Goal: Navigation & Orientation: Go to known website

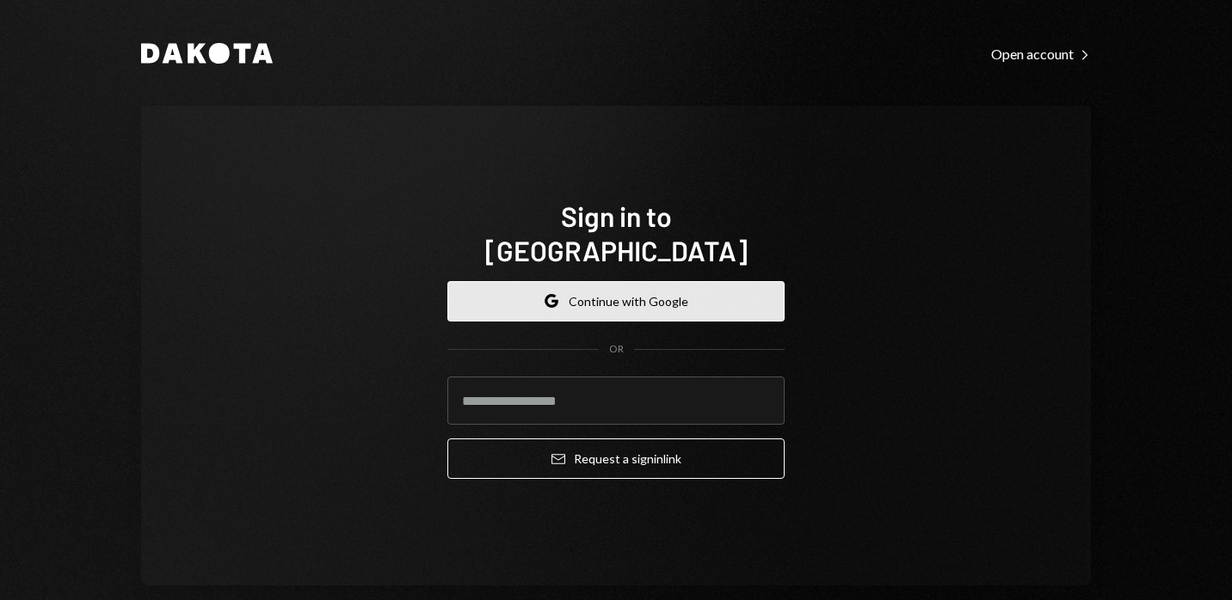
click at [561, 287] on button "Google Continue with Google" at bounding box center [615, 301] width 337 height 40
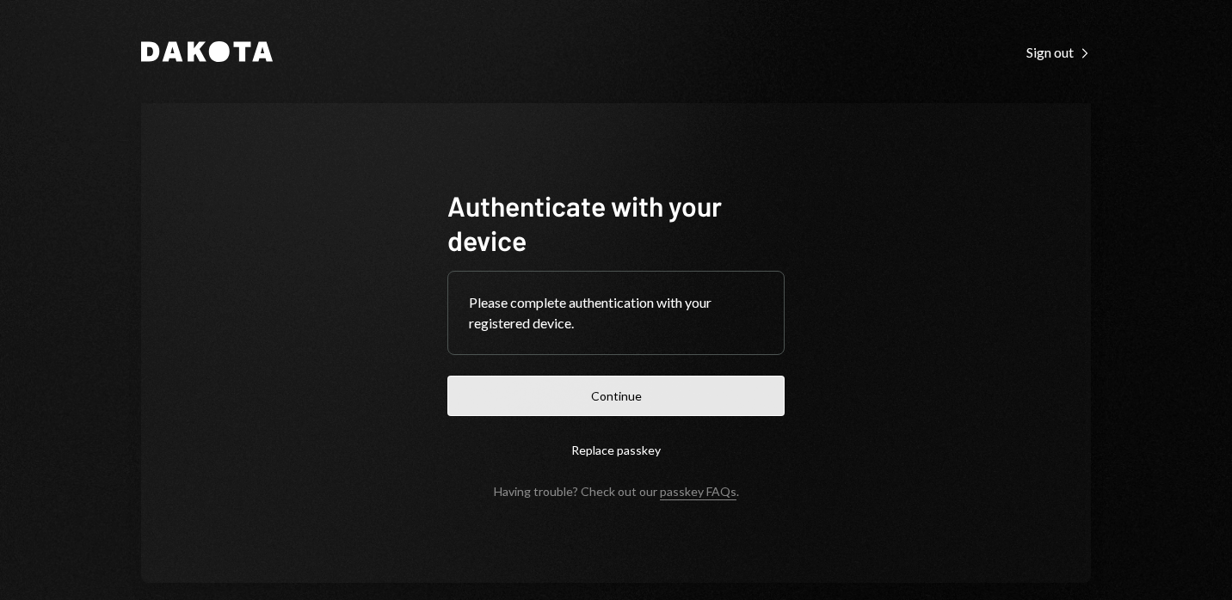
click at [640, 395] on button "Continue" at bounding box center [615, 396] width 337 height 40
